Goal: Information Seeking & Learning: Check status

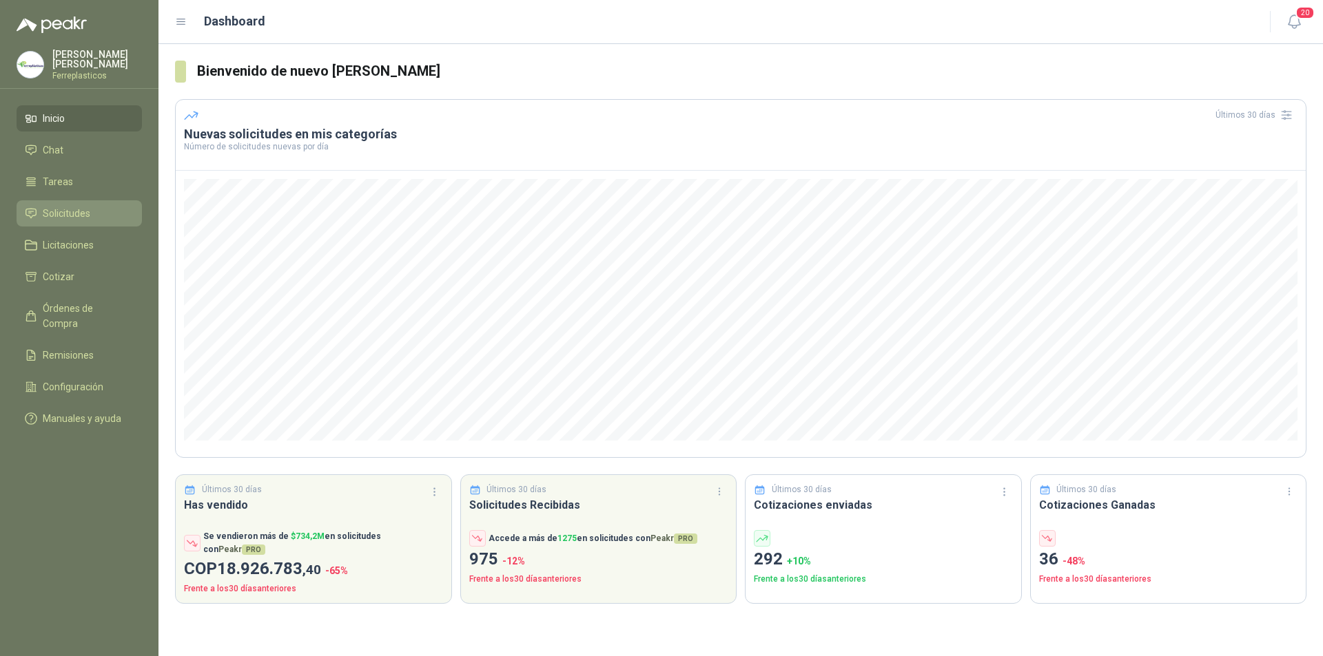
click at [68, 213] on span "Solicitudes" at bounding box center [67, 213] width 48 height 15
click at [68, 202] on link "Solicitudes" at bounding box center [79, 213] width 125 height 26
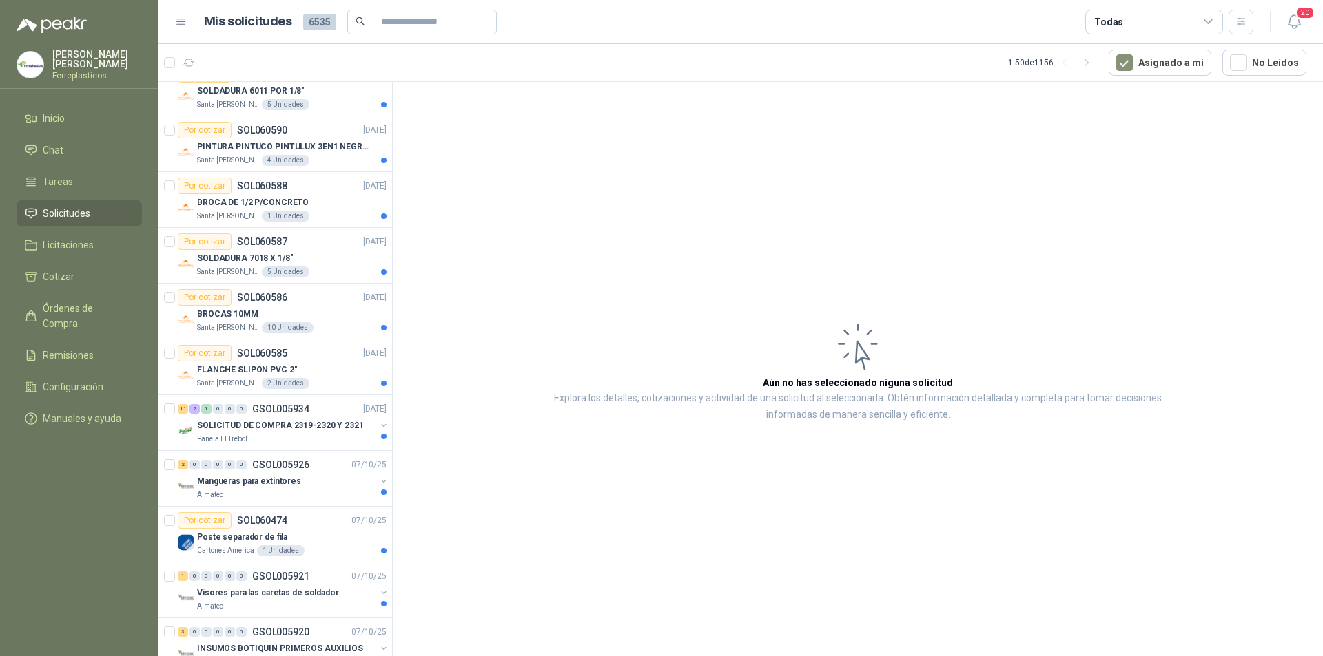
scroll to position [344, 0]
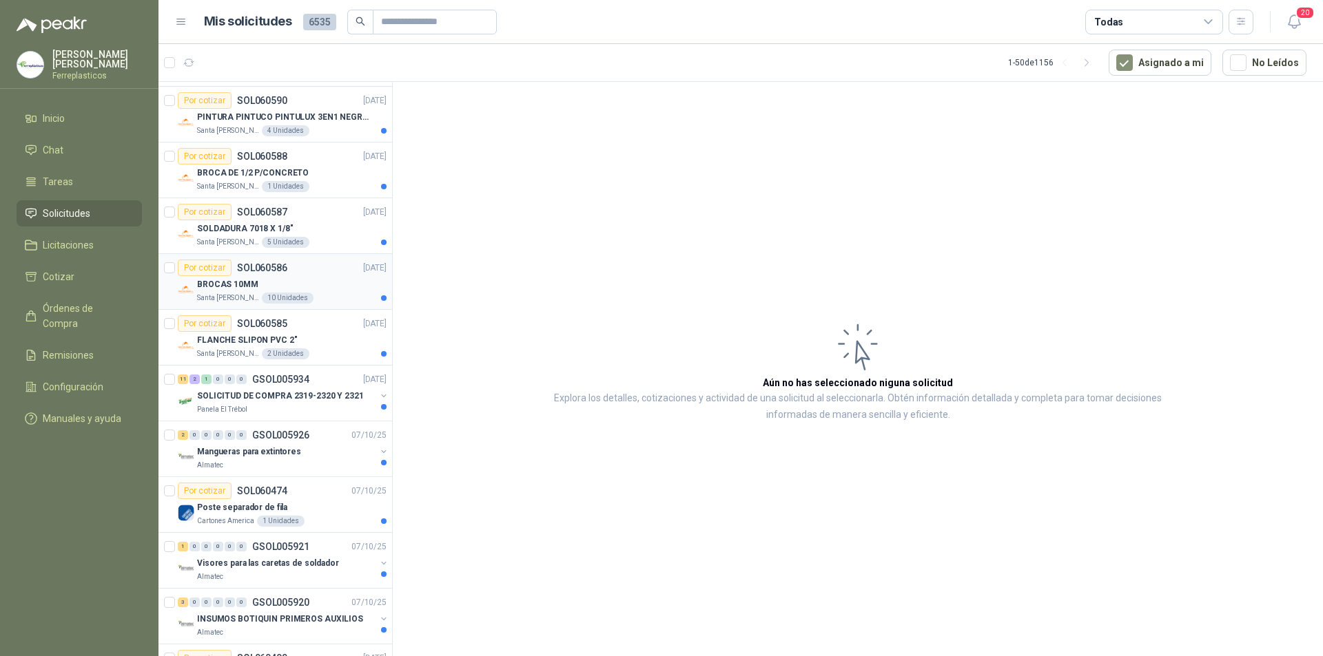
click at [325, 277] on div "BROCAS 10MM" at bounding box center [291, 284] width 189 height 17
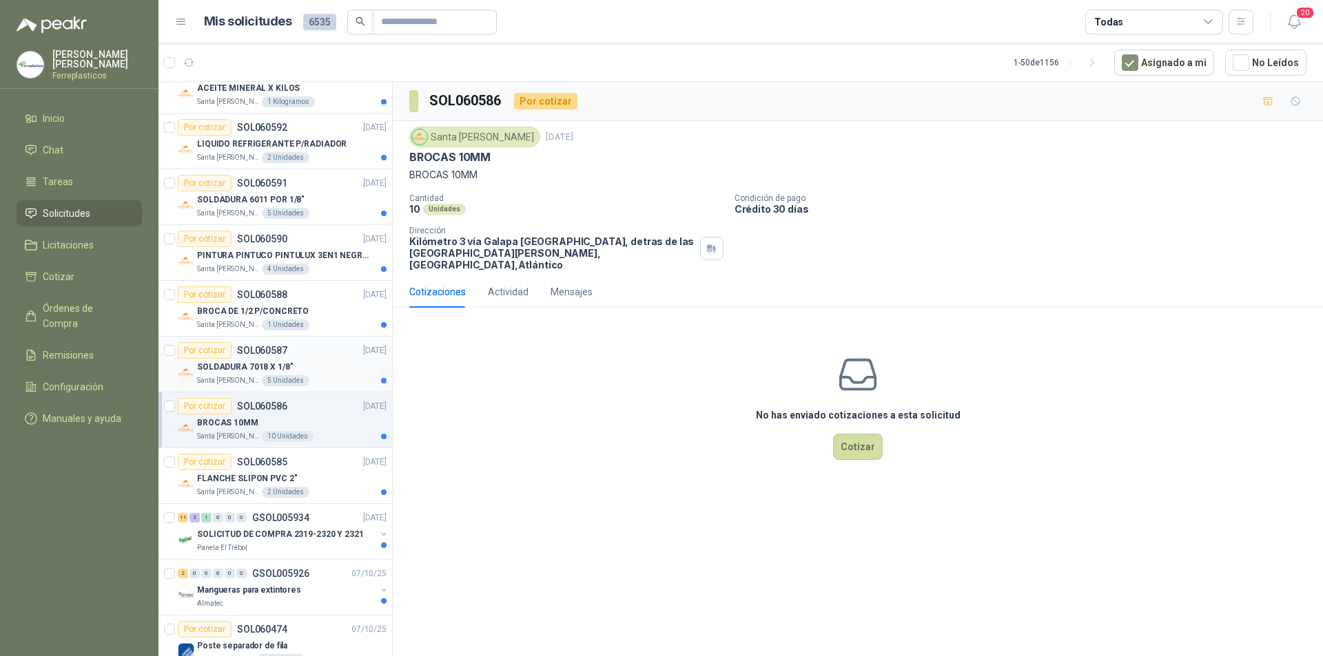
scroll to position [207, 0]
click at [329, 371] on div "SOLDADURA 7018 X 1/8"" at bounding box center [291, 366] width 189 height 17
click at [338, 322] on div "Santa [PERSON_NAME] 1 Unidades" at bounding box center [291, 324] width 189 height 11
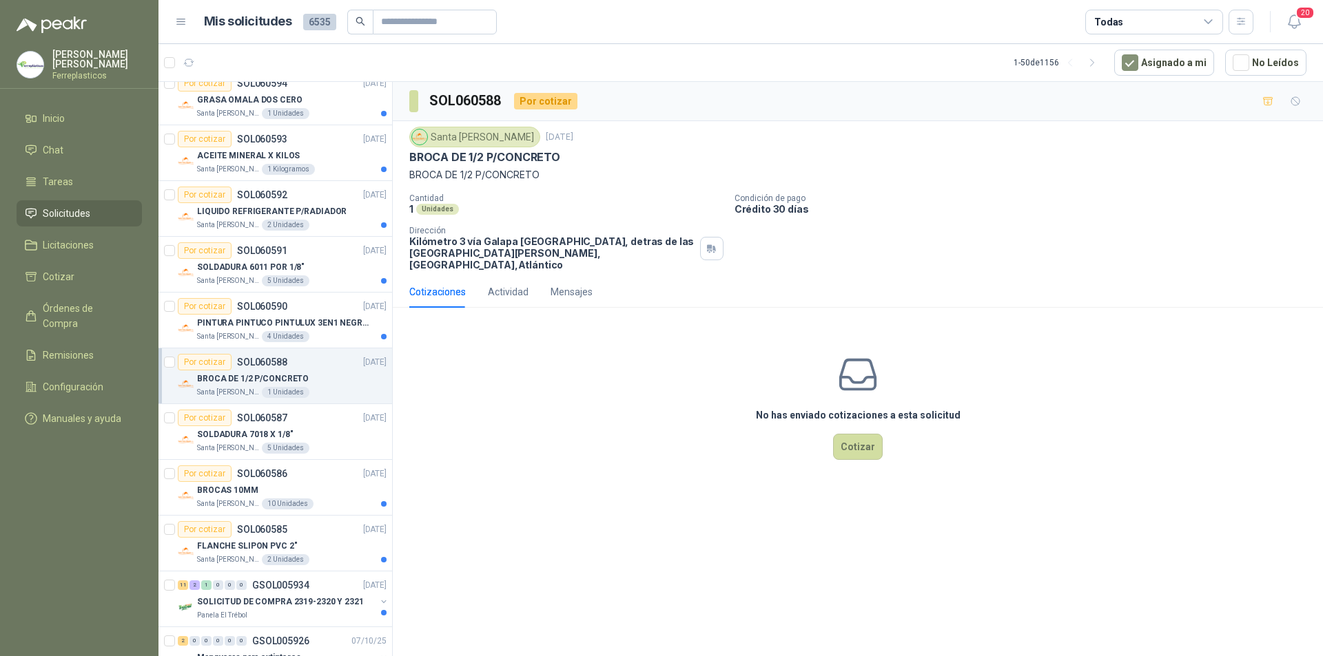
scroll to position [138, 0]
click at [338, 322] on p "PINTURA PINTUCO PINTULUX 3EN1 NEGRO X G" at bounding box center [283, 324] width 172 height 13
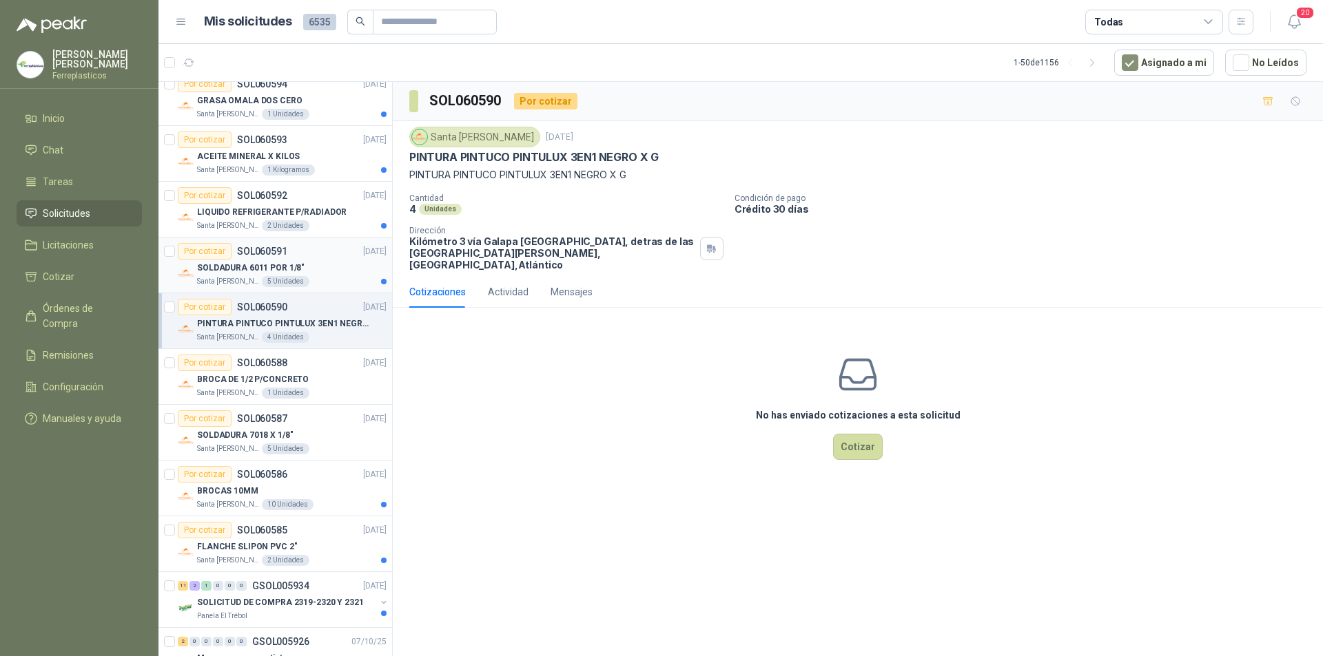
click at [342, 275] on div "SOLDADURA 6011 POR 1/8"" at bounding box center [291, 268] width 189 height 17
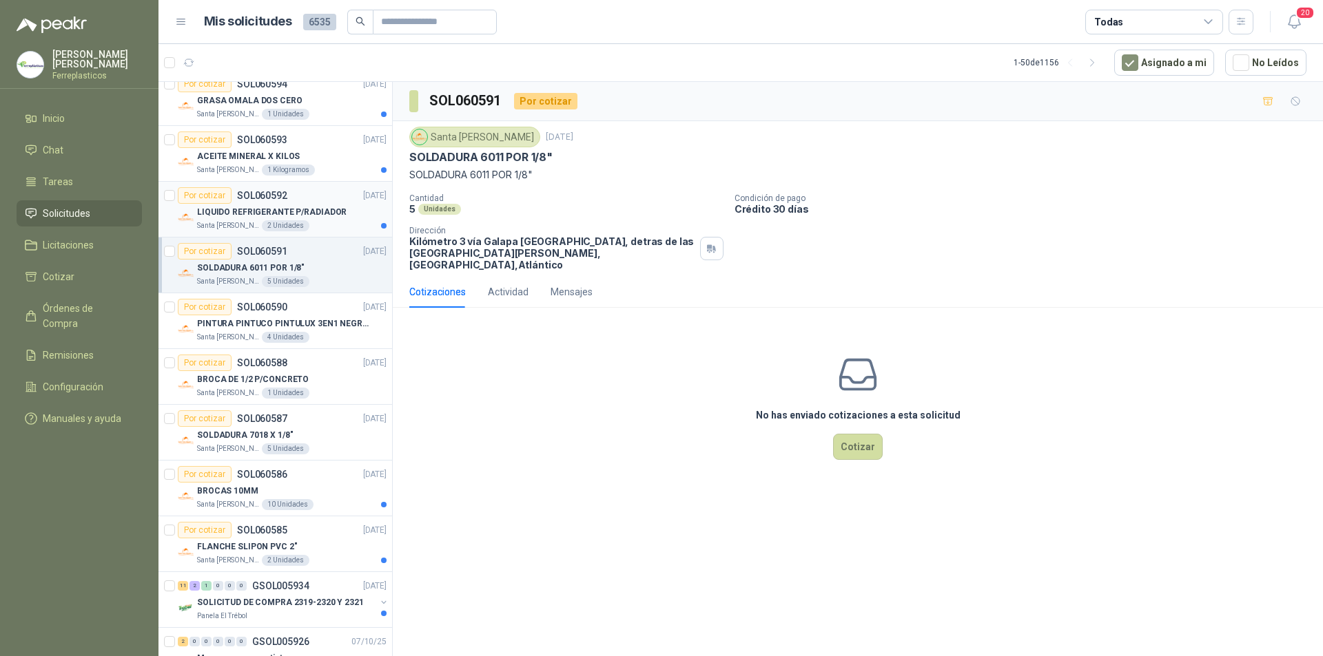
click at [356, 227] on div "Santa [PERSON_NAME] 2 Unidades" at bounding box center [291, 225] width 189 height 11
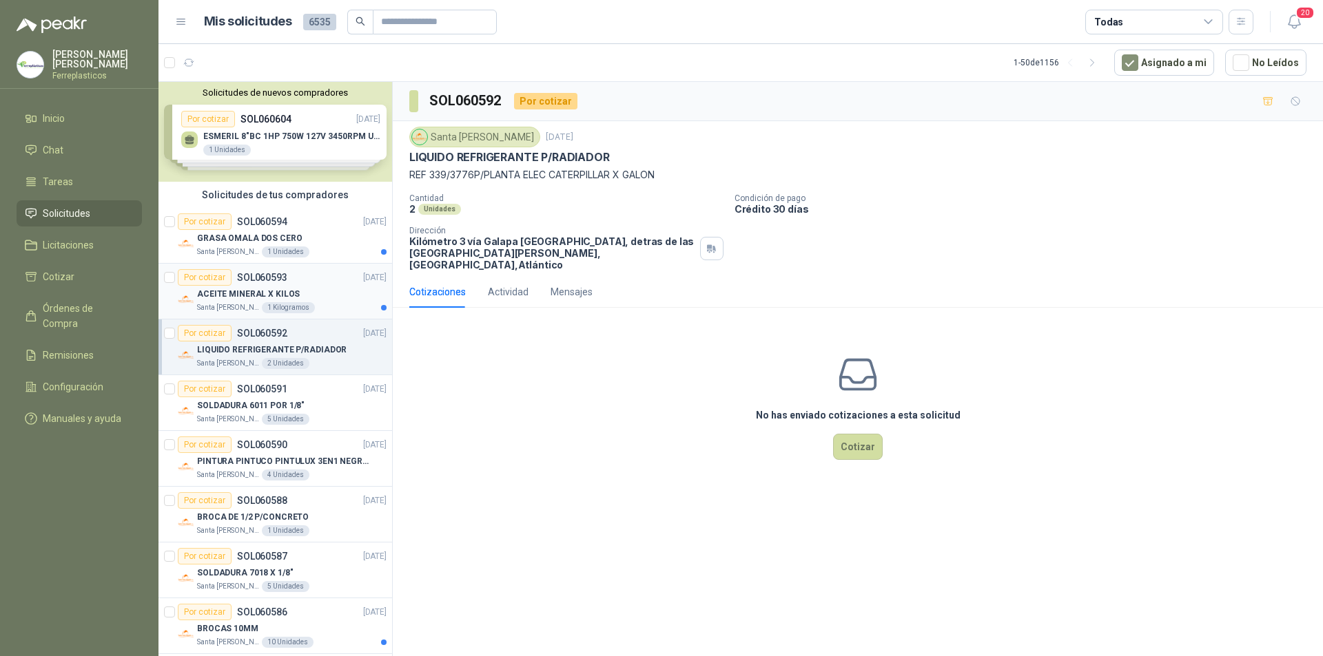
click at [328, 307] on div "Santa [PERSON_NAME] 1 Kilogramos" at bounding box center [291, 307] width 189 height 11
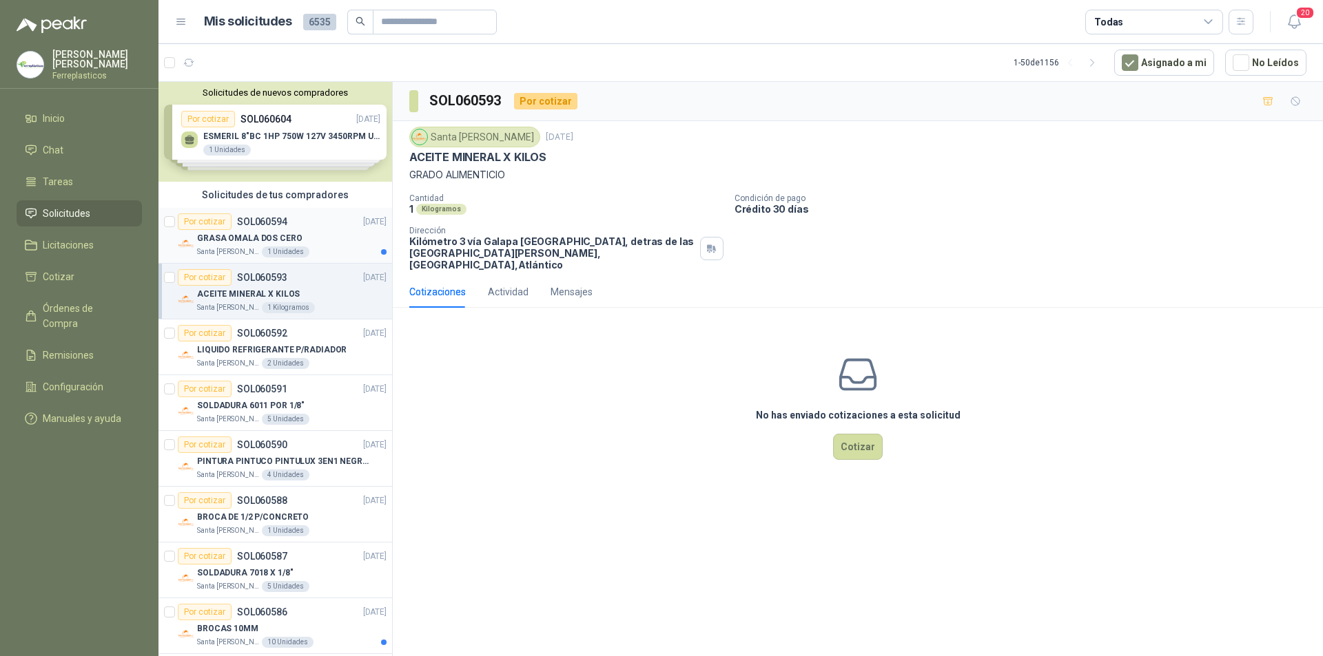
click at [339, 240] on div "GRASA OMALA DOS CERO" at bounding box center [291, 238] width 189 height 17
click at [333, 304] on div "Santa [PERSON_NAME] 1 Kilogramos" at bounding box center [291, 307] width 189 height 11
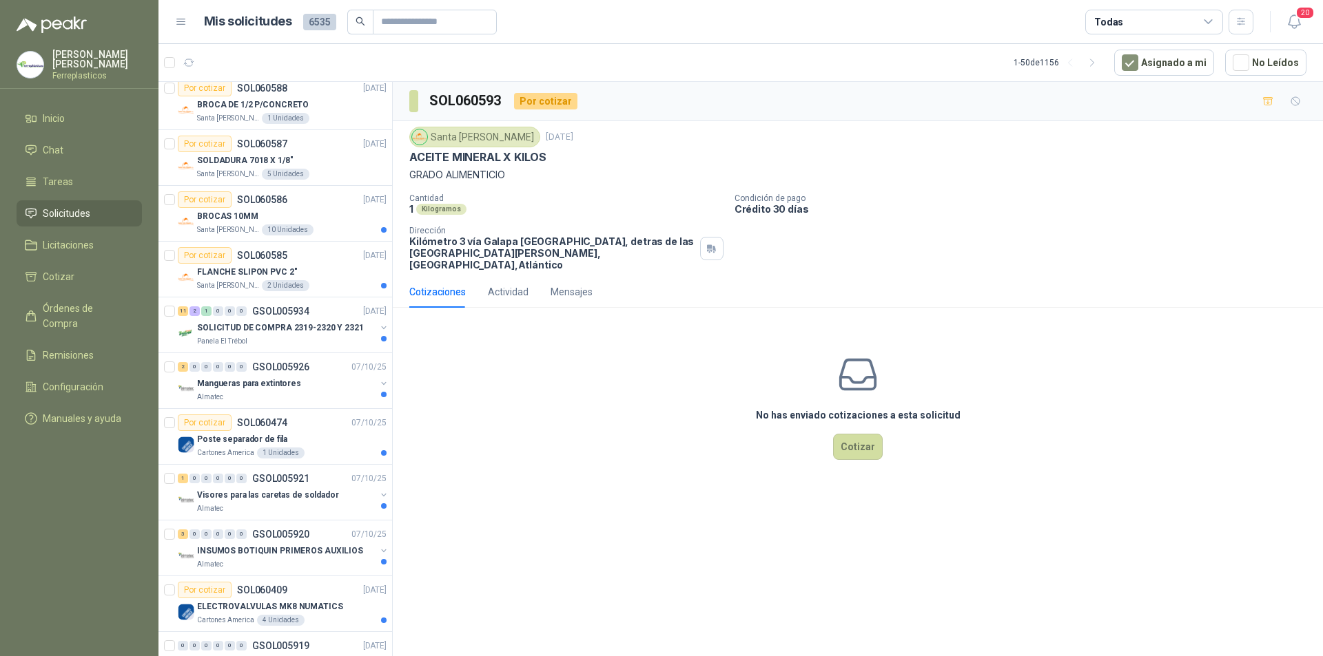
scroll to position [413, 0]
click at [338, 271] on div "FLANCHE SLIPON PVC 2"" at bounding box center [291, 271] width 189 height 17
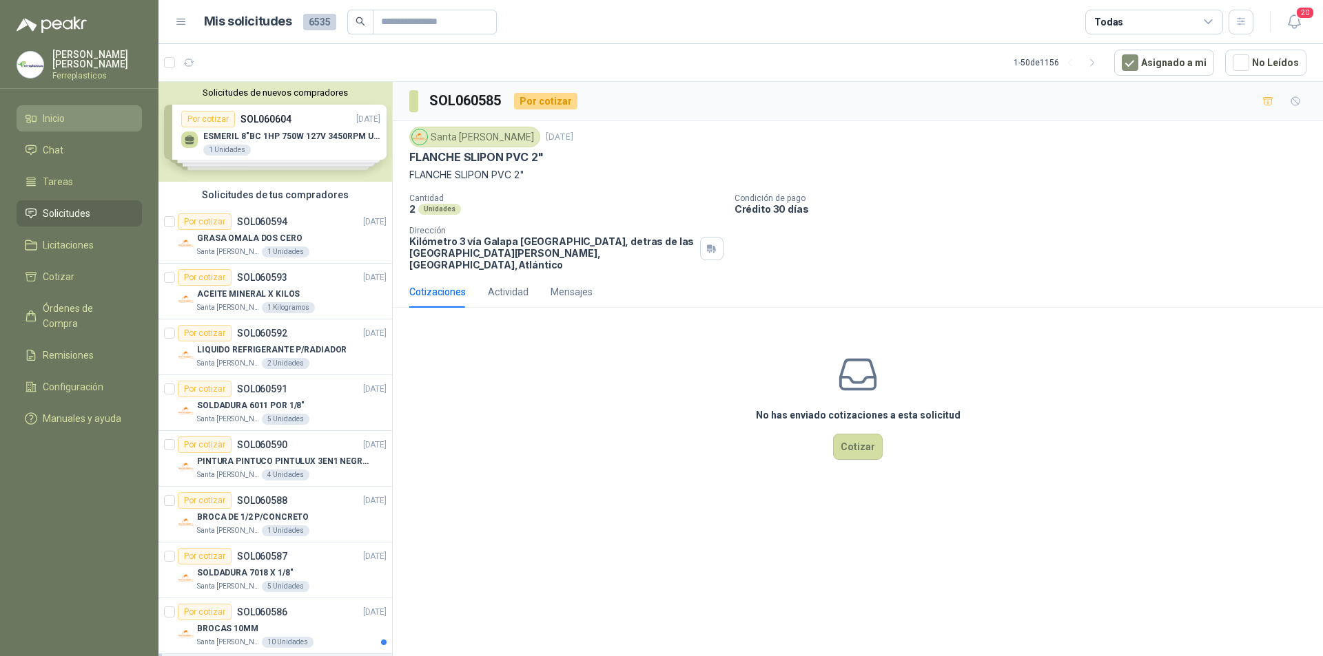
click at [85, 118] on li "Inicio" at bounding box center [79, 118] width 109 height 15
